Goal: Navigation & Orientation: Find specific page/section

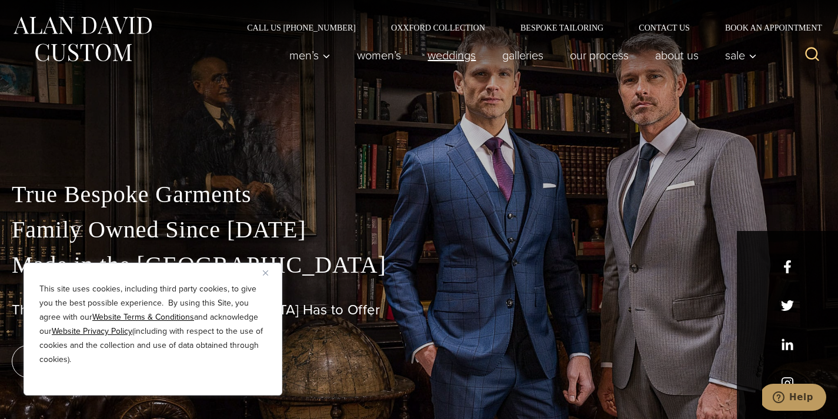
click at [456, 55] on link "weddings" at bounding box center [452, 56] width 75 height 24
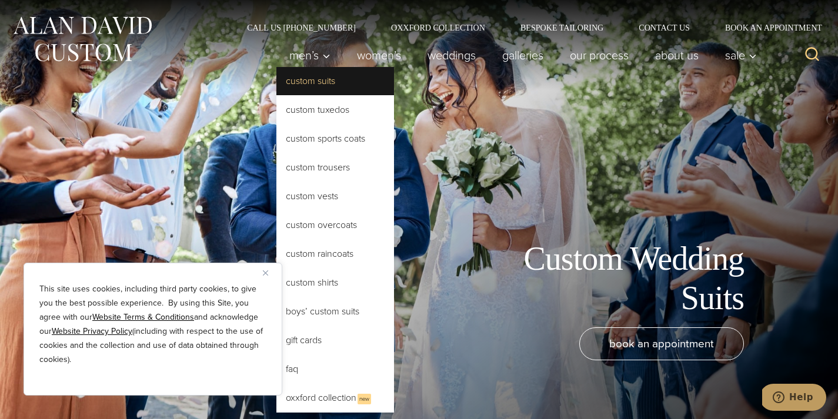
click at [330, 83] on link "Custom Suits" at bounding box center [336, 81] width 118 height 28
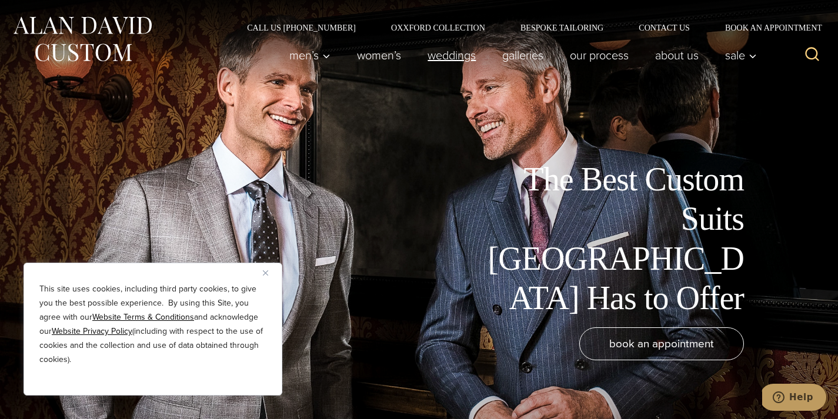
click at [467, 58] on link "weddings" at bounding box center [452, 56] width 75 height 24
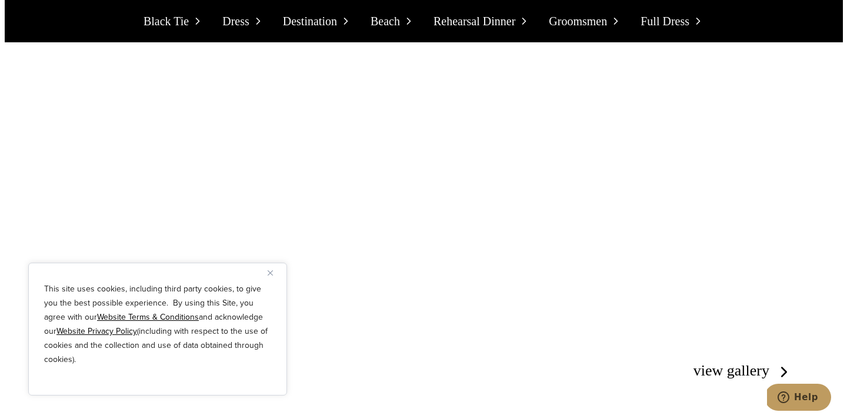
scroll to position [2756, 0]
